Goal: Task Accomplishment & Management: Use online tool/utility

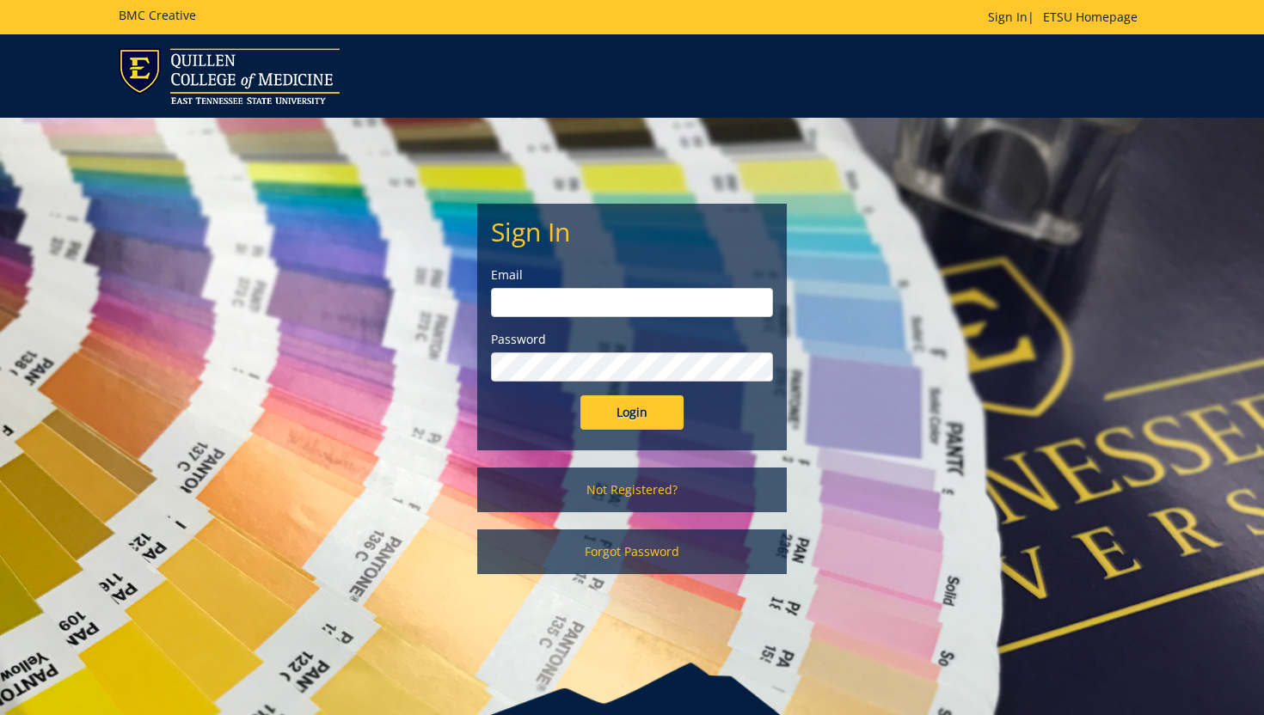
click at [663, 305] on input "email" at bounding box center [632, 302] width 282 height 29
type input "[EMAIL_ADDRESS][DOMAIN_NAME]"
click at [636, 419] on input "Login" at bounding box center [631, 413] width 103 height 34
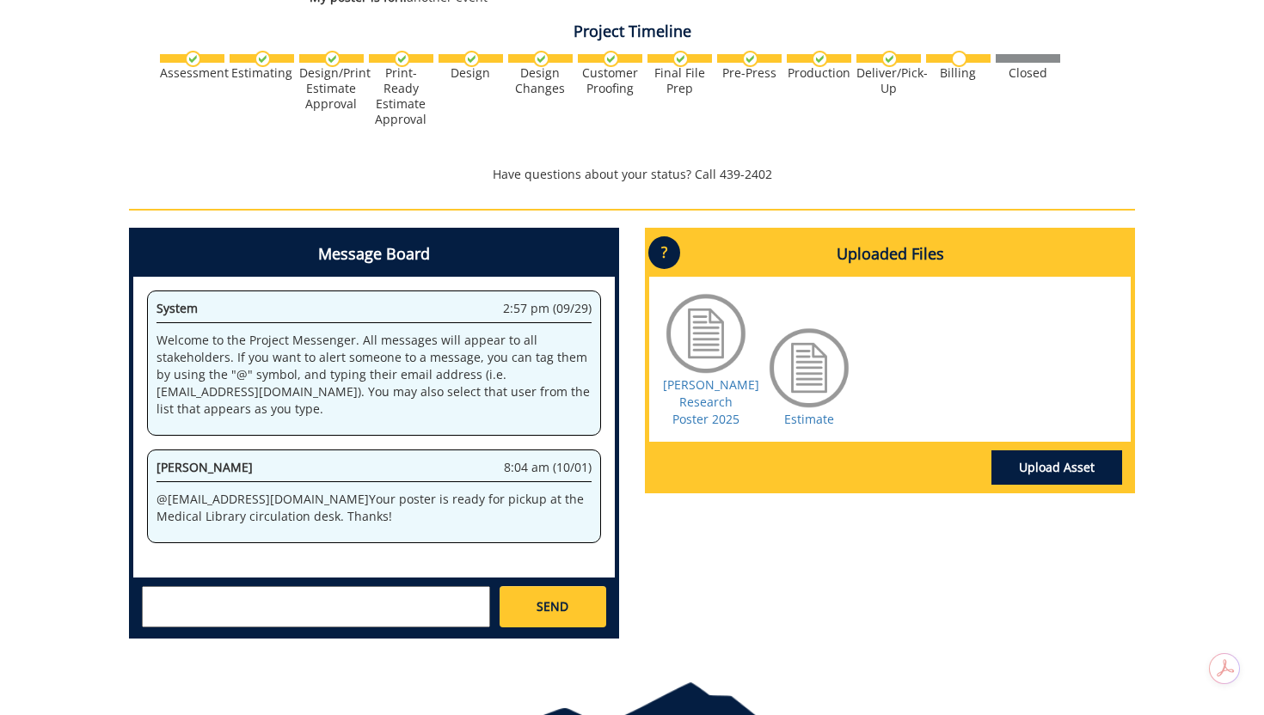
scroll to position [586, 0]
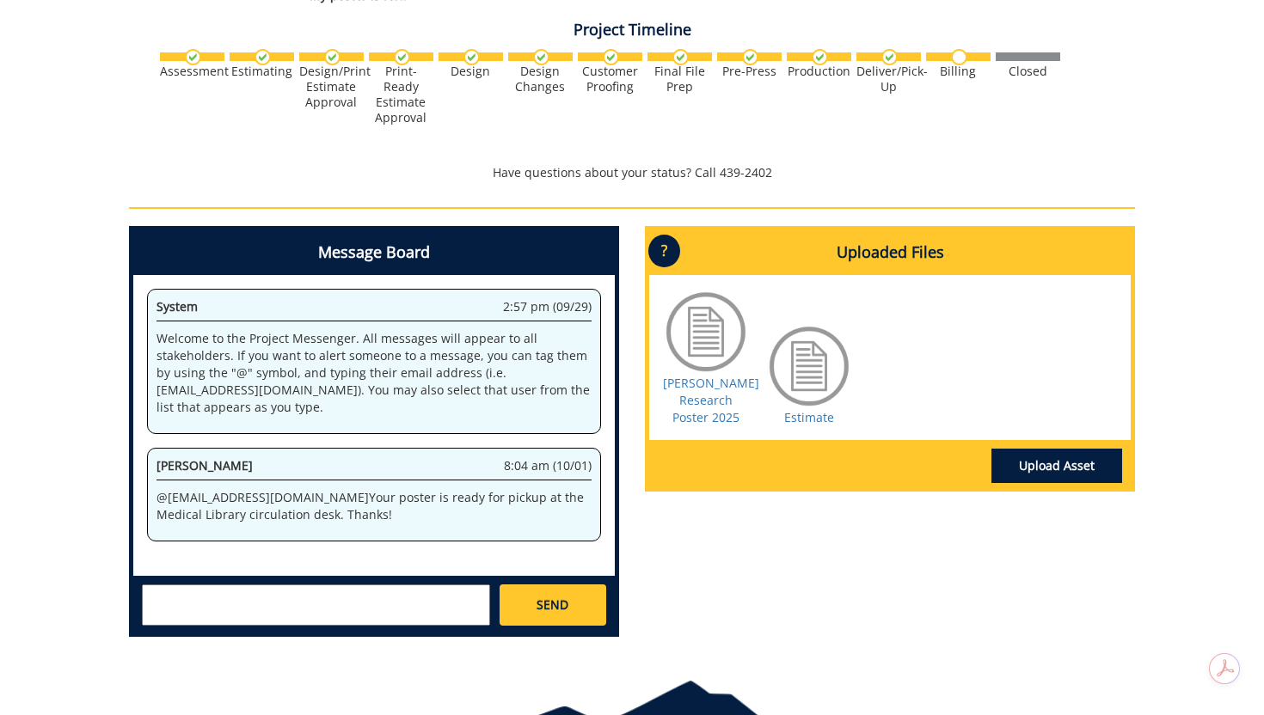
click at [808, 387] on div at bounding box center [809, 366] width 86 height 86
click at [808, 357] on div at bounding box center [809, 366] width 86 height 86
click at [810, 416] on link "Estimate" at bounding box center [809, 417] width 50 height 16
